Goal: Check status: Check status

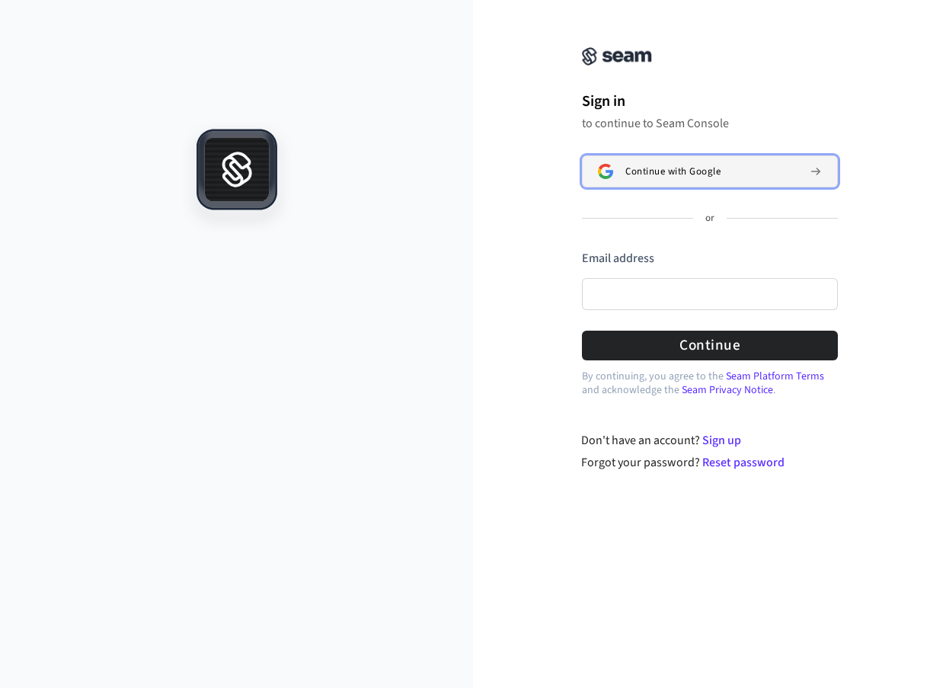
click at [709, 178] on span "Continue with Google" at bounding box center [673, 171] width 95 height 12
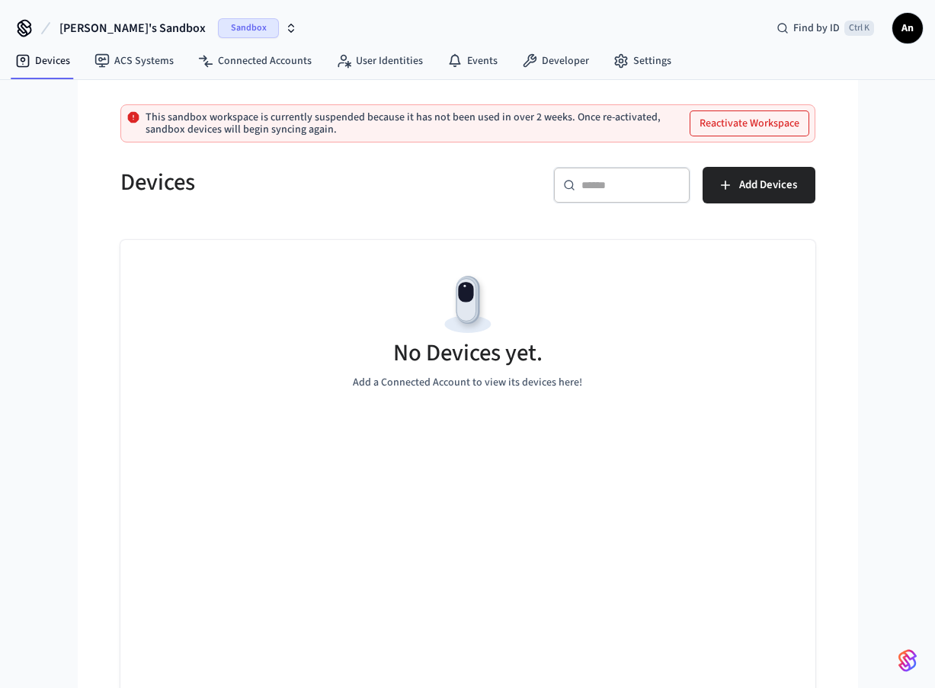
click at [289, 25] on icon "button" at bounding box center [291, 25] width 5 height 2
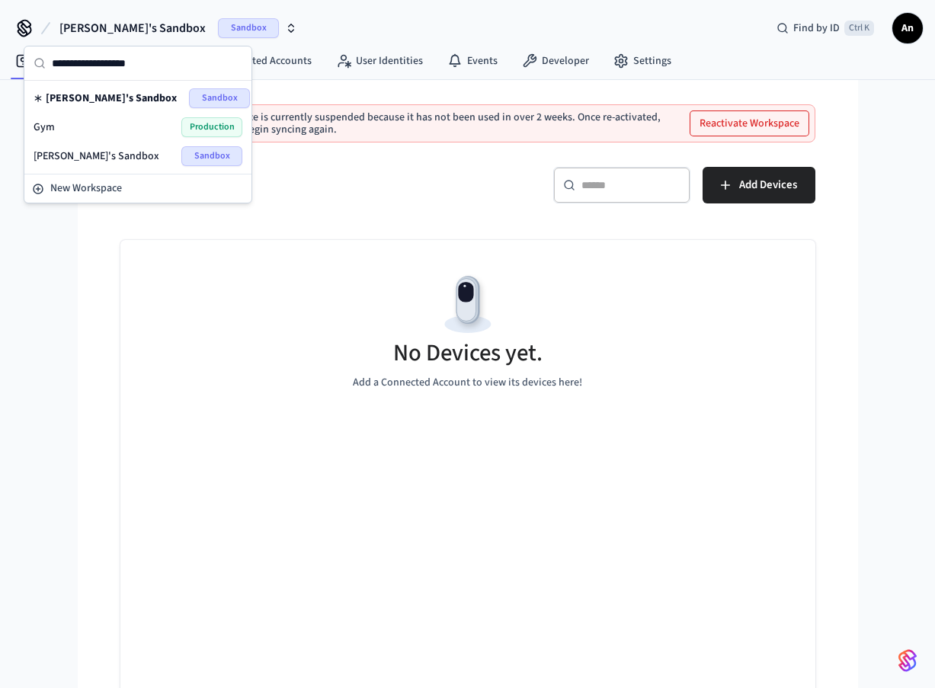
click at [193, 126] on span "Production" at bounding box center [211, 127] width 61 height 20
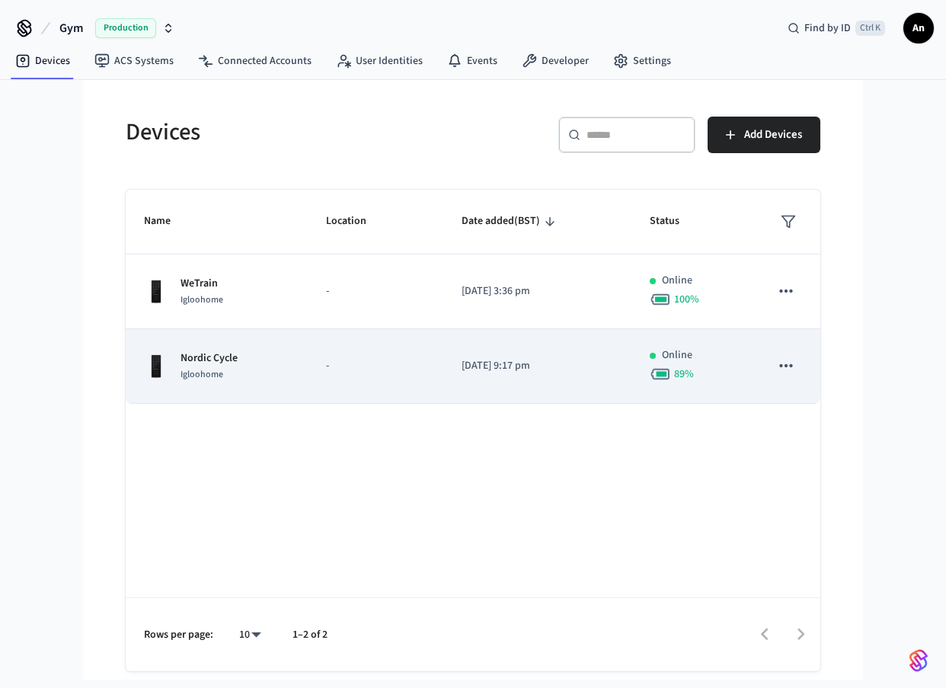
click at [357, 366] on p "-" at bounding box center [375, 366] width 99 height 16
click at [674, 364] on div "89 %" at bounding box center [692, 373] width 84 height 21
click at [379, 366] on p "-" at bounding box center [375, 366] width 99 height 16
click at [797, 366] on button "sticky table" at bounding box center [786, 366] width 32 height 32
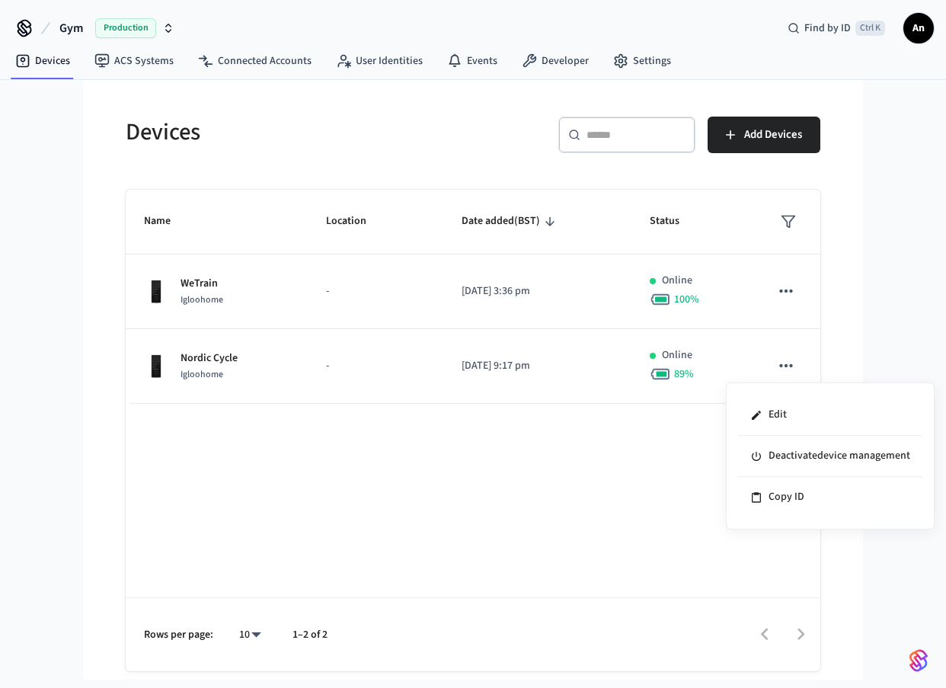
click at [333, 388] on div at bounding box center [473, 344] width 946 height 688
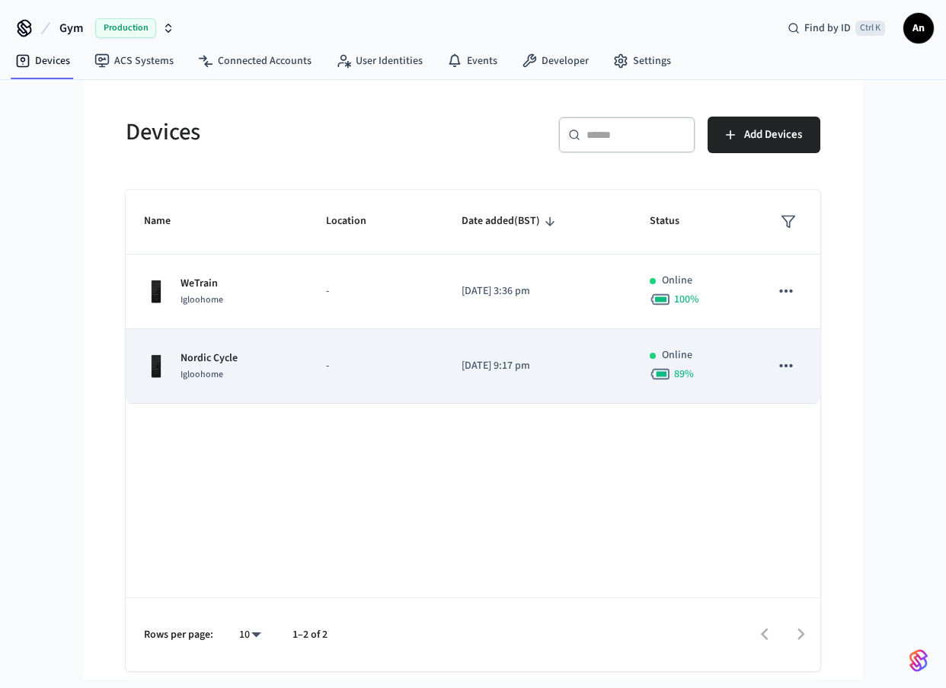
click at [229, 362] on p "Nordic Cycle" at bounding box center [209, 358] width 57 height 16
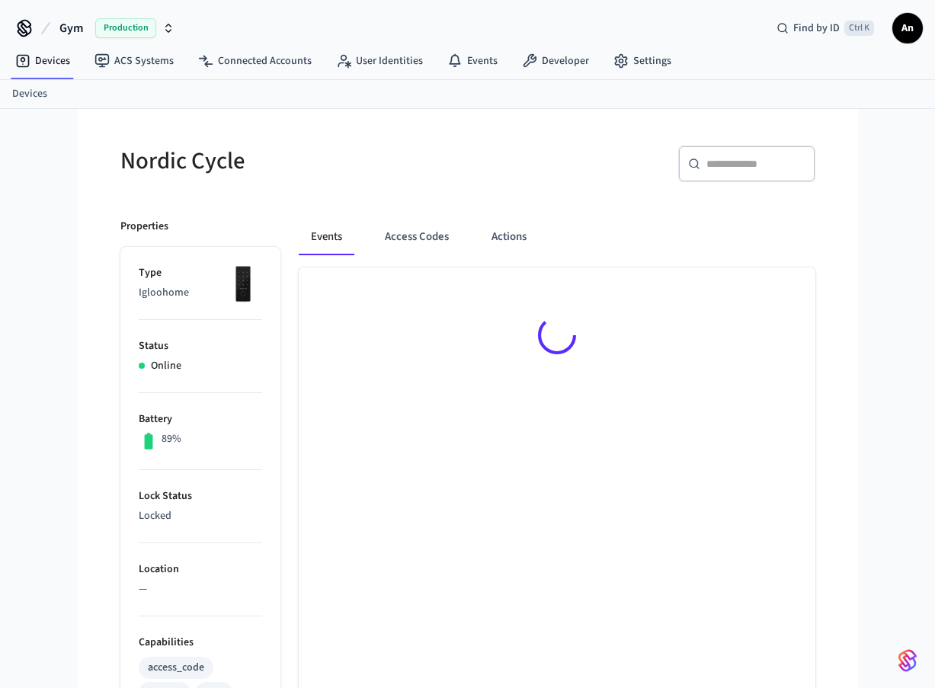
click at [222, 358] on div "Online" at bounding box center [200, 366] width 123 height 16
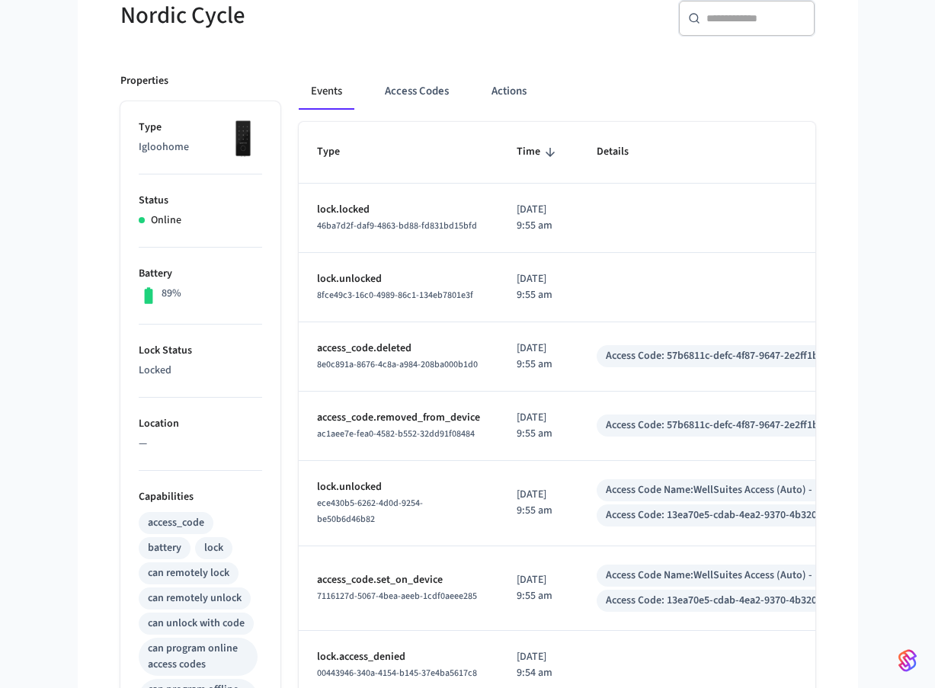
scroll to position [152, 0]
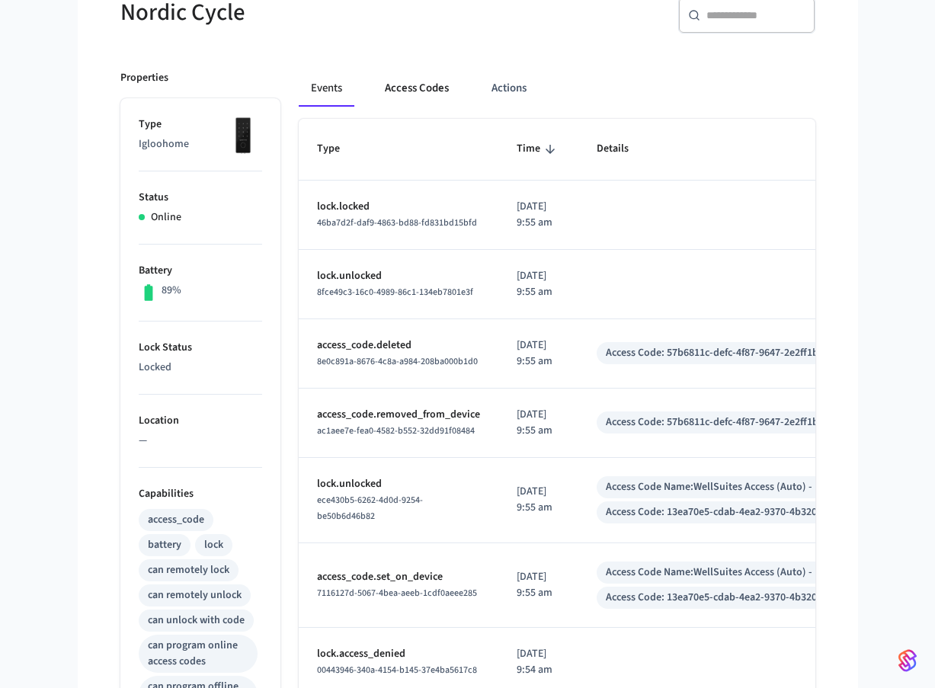
click at [415, 82] on button "Access Codes" at bounding box center [417, 88] width 88 height 37
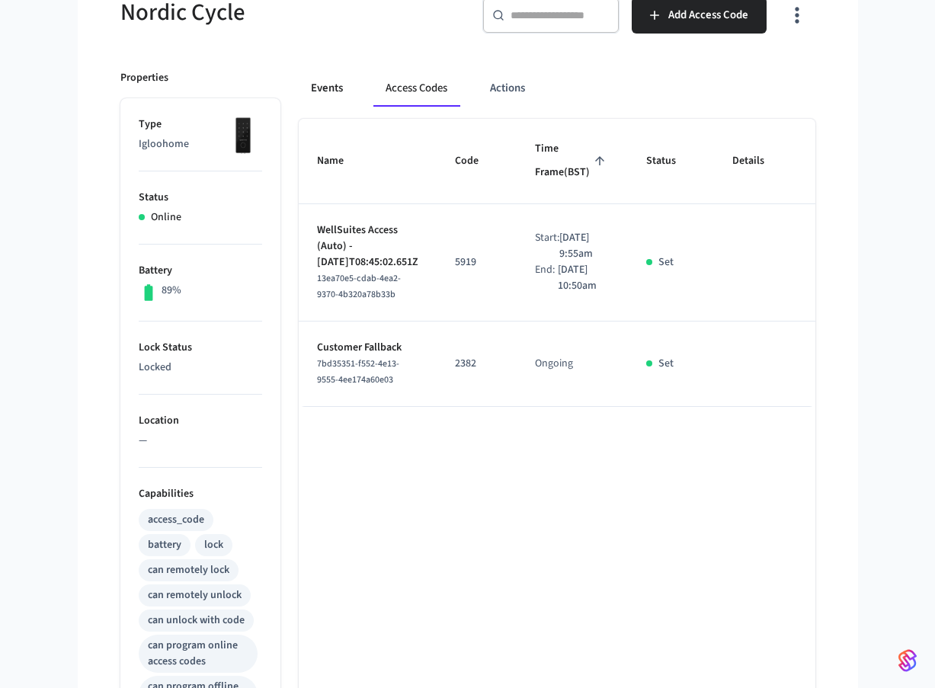
click at [321, 90] on button "Events" at bounding box center [327, 88] width 56 height 37
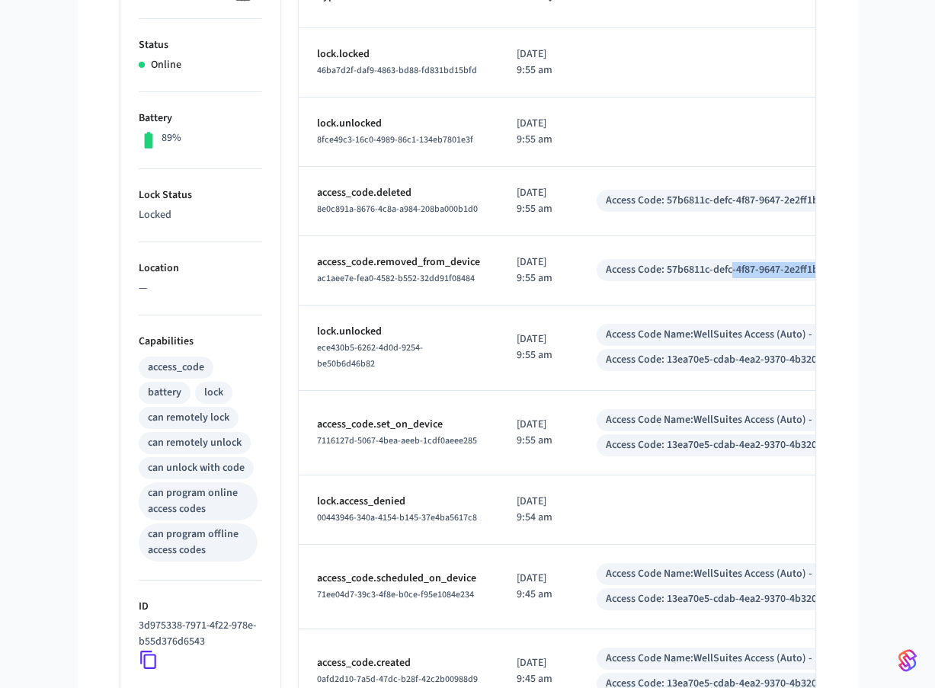
scroll to position [0, 189]
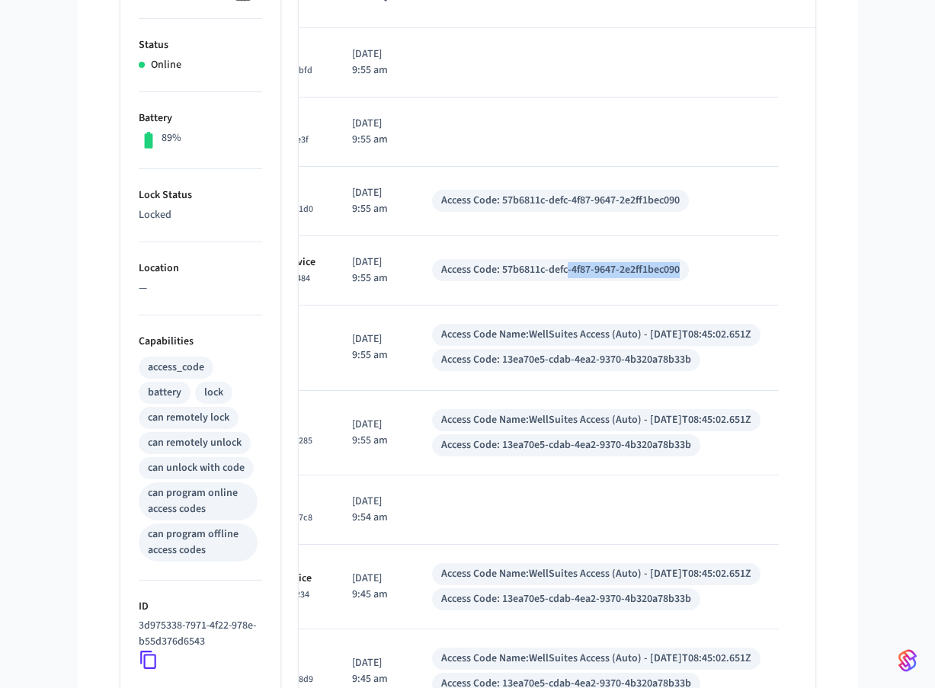
drag, startPoint x: 738, startPoint y: 269, endPoint x: 714, endPoint y: 280, distance: 26.2
click at [714, 280] on div "Access Code: 57b6811c-defc-4f87-9647-2e2ff1bec090" at bounding box center [596, 270] width 328 height 22
click at [502, 271] on div "Access Code: 57b6811c-defc-4f87-9647-2e2ff1bec090" at bounding box center [560, 270] width 238 height 16
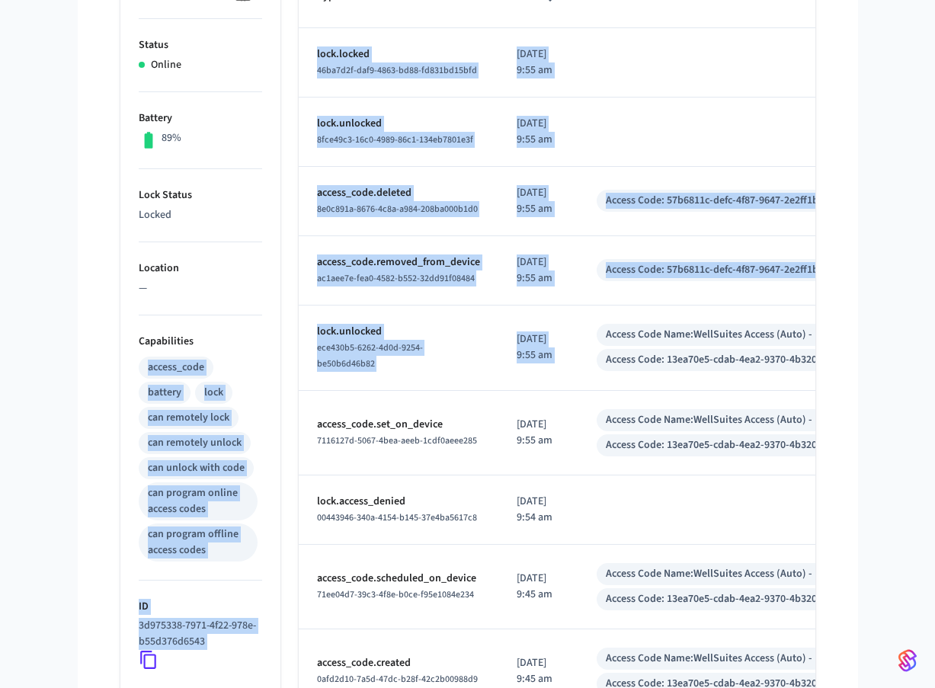
drag, startPoint x: 368, startPoint y: 334, endPoint x: 263, endPoint y: 334, distance: 105.1
click at [263, 334] on div "Properties Type Igloohome Status Online Battery 89% Lock Status Locked Location…" at bounding box center [458, 403] width 713 height 1008
click at [481, 343] on td "lock.unlocked ece430b5-6262-4d0d-9254-be50b6d46b82" at bounding box center [399, 348] width 200 height 85
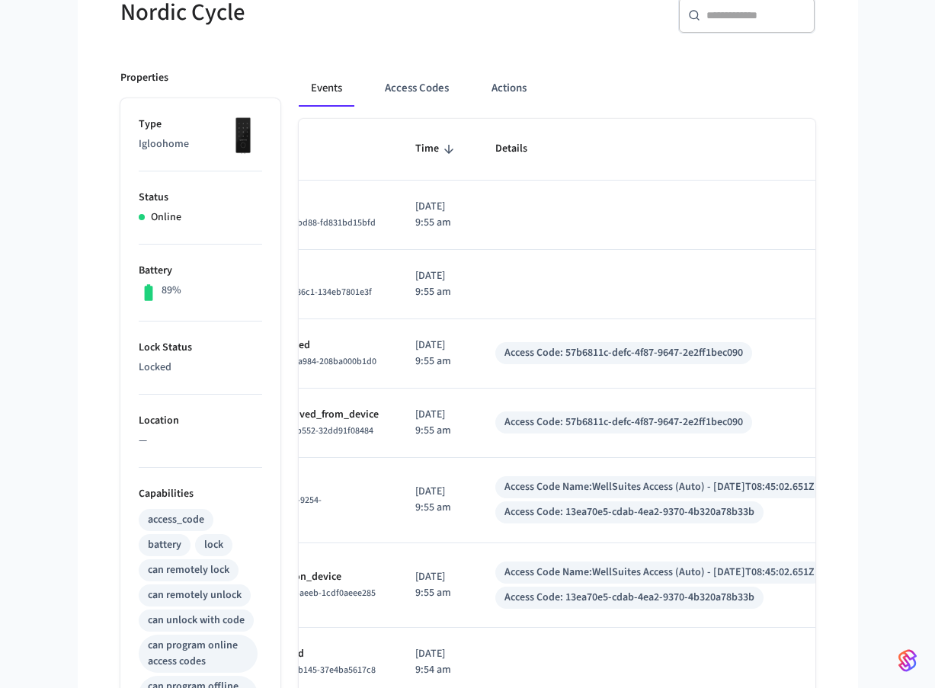
scroll to position [0, 178]
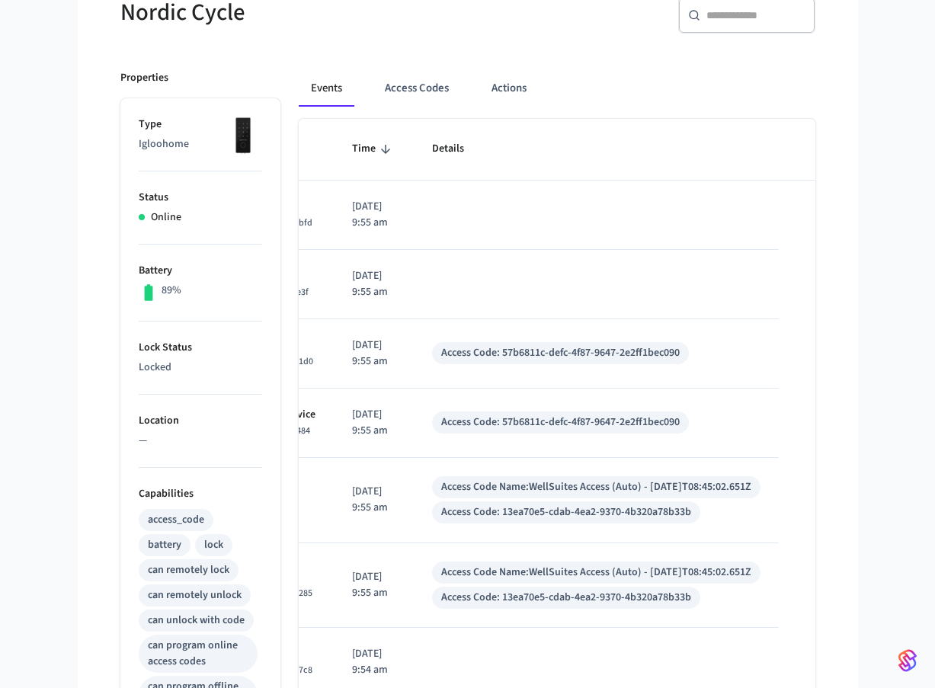
drag, startPoint x: 770, startPoint y: 509, endPoint x: 736, endPoint y: 514, distance: 34.6
click at [736, 514] on div "Access Code Name: WellSuites Access (Auto) - [DATE]T08:45:02.651Z Access Code: …" at bounding box center [596, 499] width 328 height 47
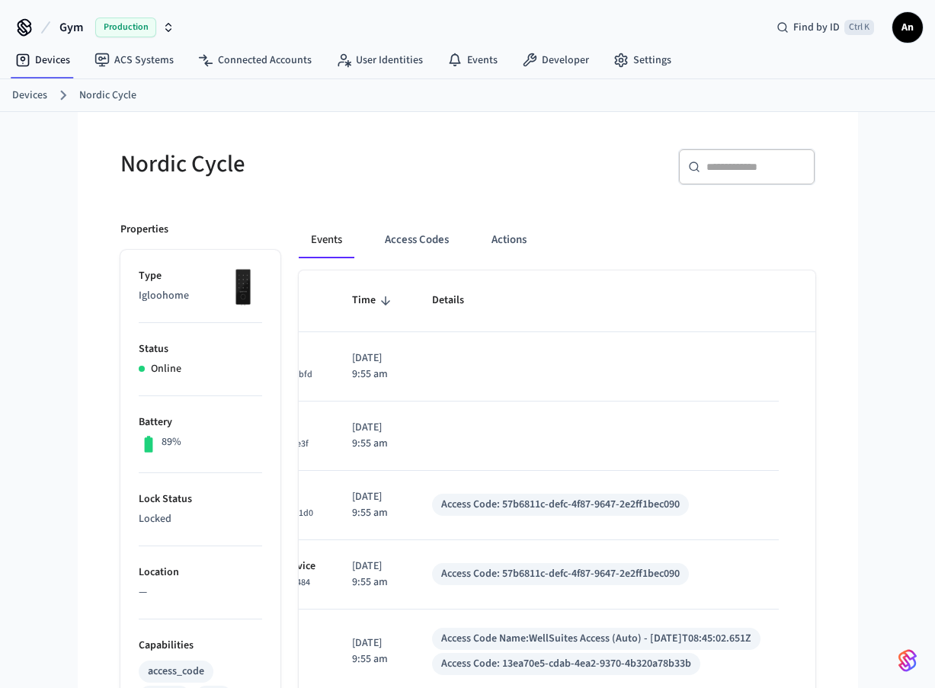
scroll to position [0, 0]
click at [168, 26] on icon "button" at bounding box center [168, 28] width 12 height 12
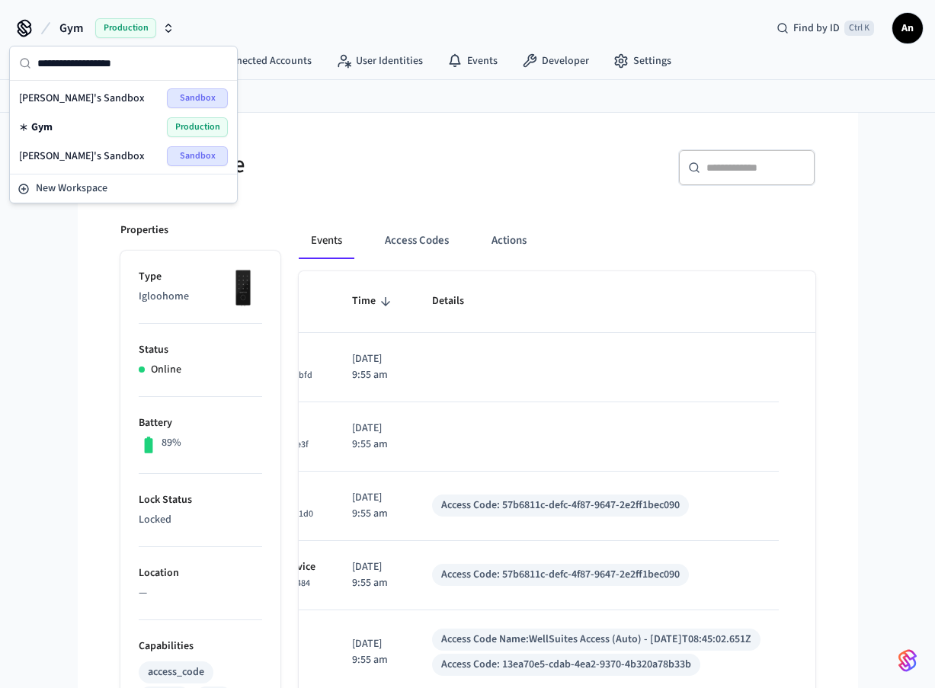
click at [34, 26] on icon at bounding box center [24, 28] width 24 height 24
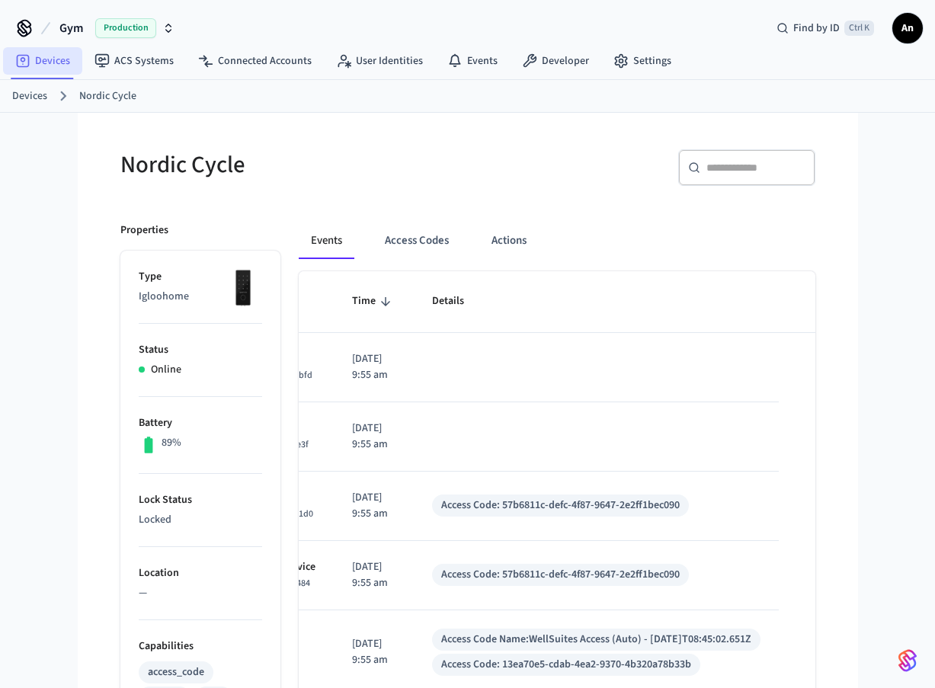
click at [47, 71] on link "Devices" at bounding box center [42, 60] width 79 height 27
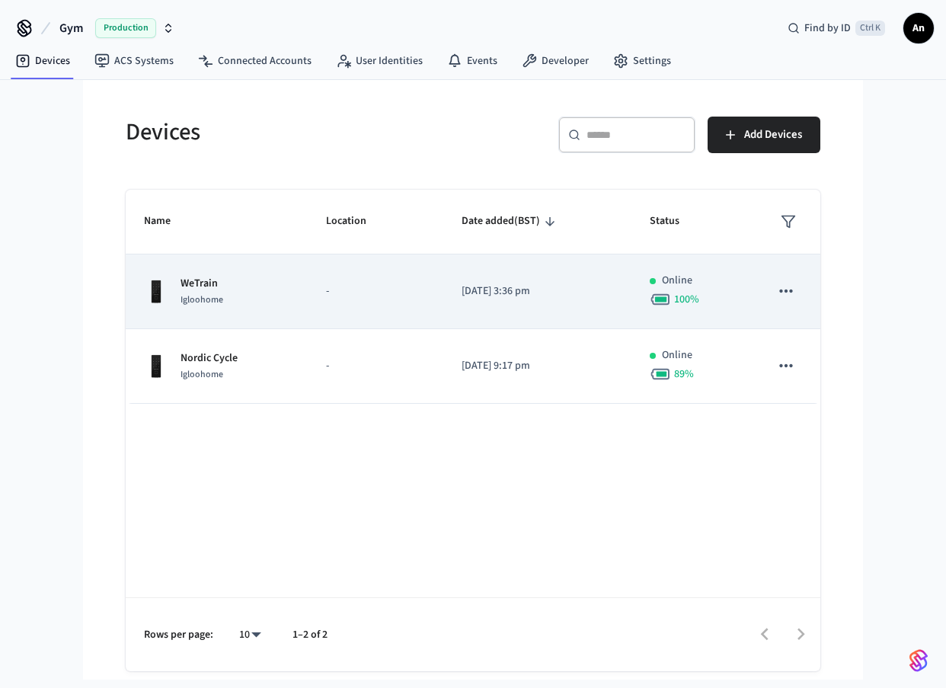
click at [342, 294] on p "-" at bounding box center [375, 291] width 99 height 16
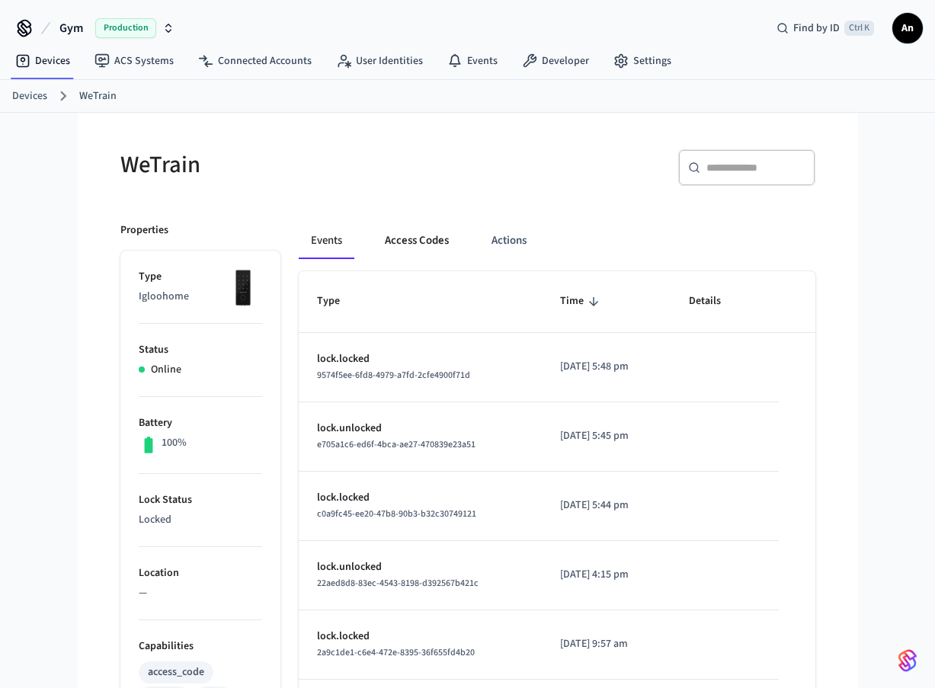
click at [401, 235] on button "Access Codes" at bounding box center [417, 240] width 88 height 37
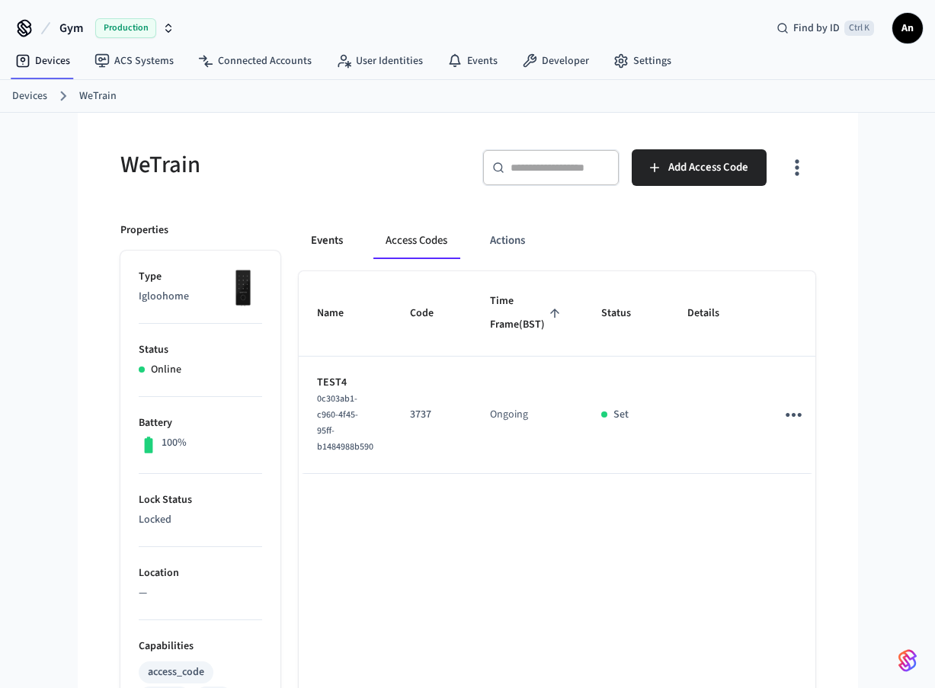
click at [338, 238] on button "Events" at bounding box center [327, 240] width 56 height 37
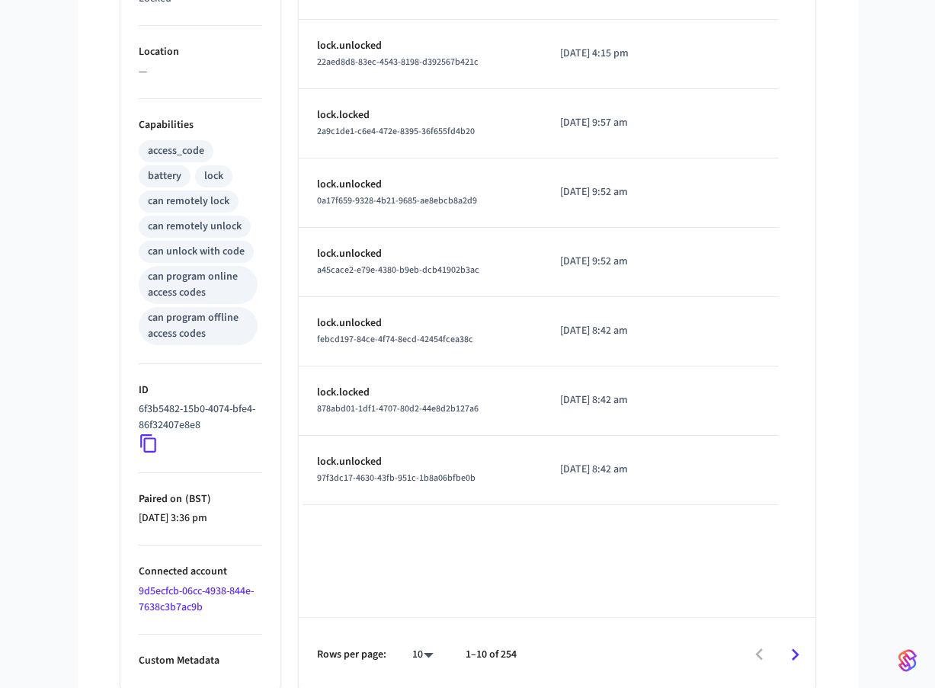
scroll to position [524, 0]
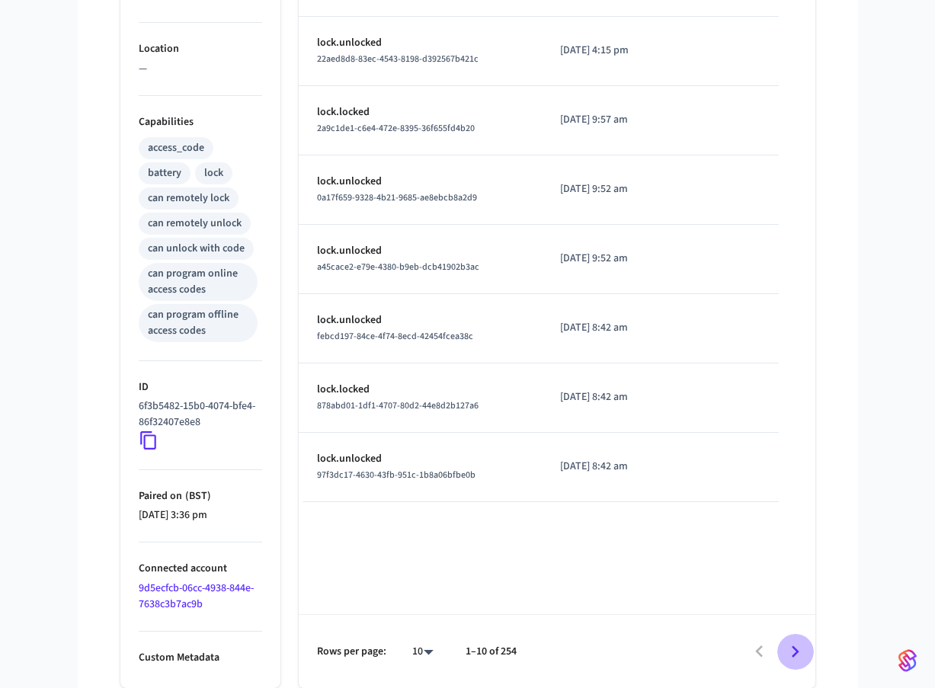
click at [801, 655] on icon "Go to next page" at bounding box center [795, 652] width 24 height 24
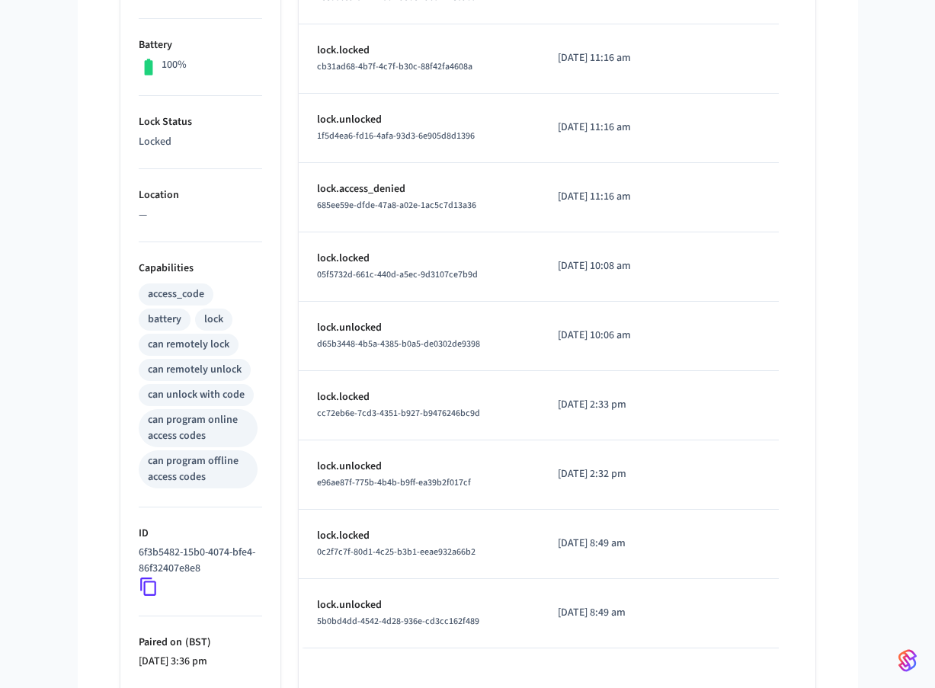
scroll to position [219, 0]
